Goal: Transaction & Acquisition: Obtain resource

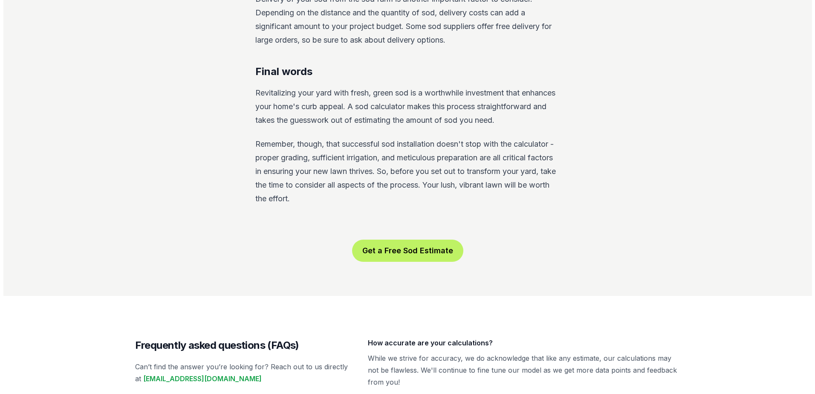
scroll to position [1535, 0]
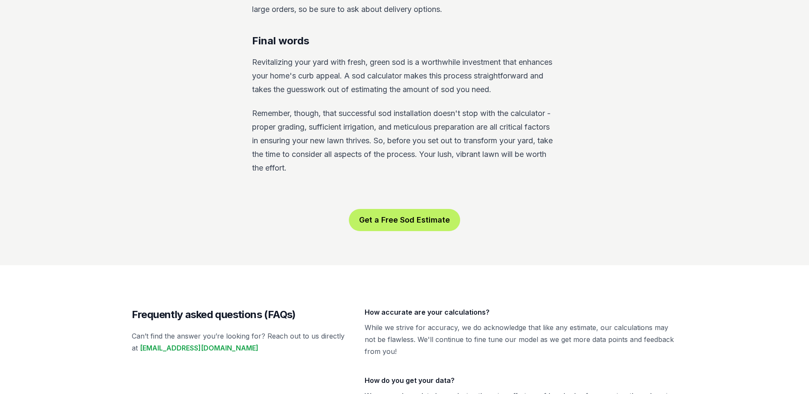
click at [391, 209] on button "Get a Free Sod Estimate" at bounding box center [404, 220] width 111 height 22
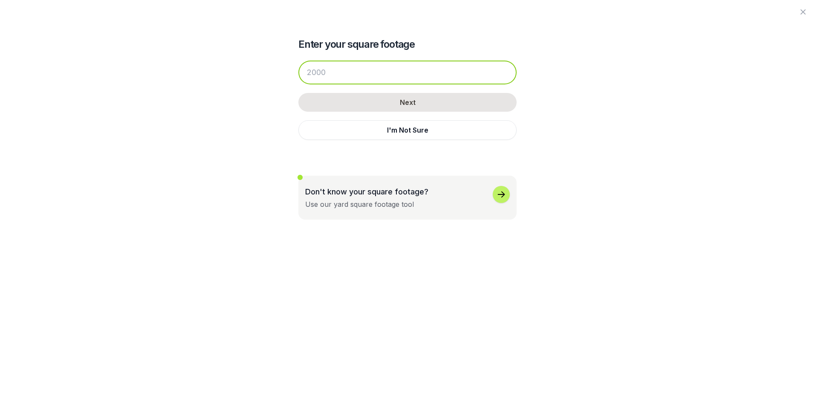
drag, startPoint x: 331, startPoint y: 71, endPoint x: 304, endPoint y: 71, distance: 27.7
click at [304, 71] on input "number" at bounding box center [407, 73] width 218 height 24
drag, startPoint x: 307, startPoint y: 71, endPoint x: 341, endPoint y: 71, distance: 34.1
click at [341, 71] on input "number" at bounding box center [407, 73] width 218 height 24
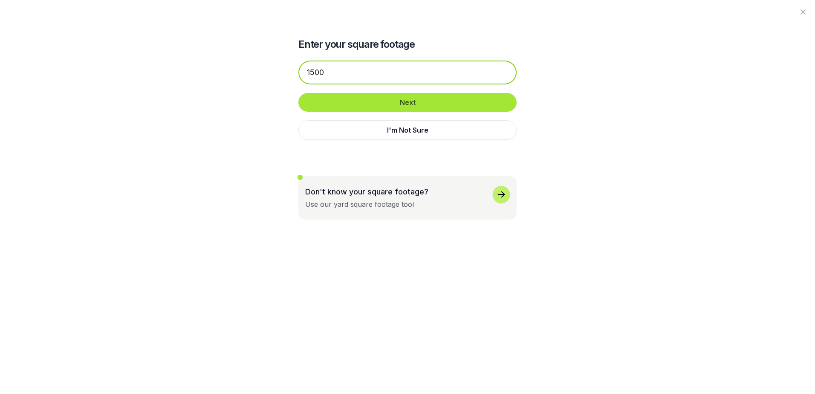
type input "1500"
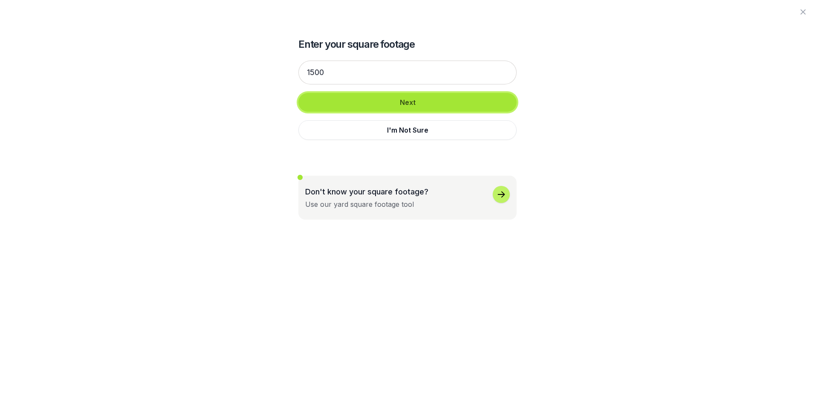
click at [356, 101] on button "Next" at bounding box center [407, 102] width 218 height 19
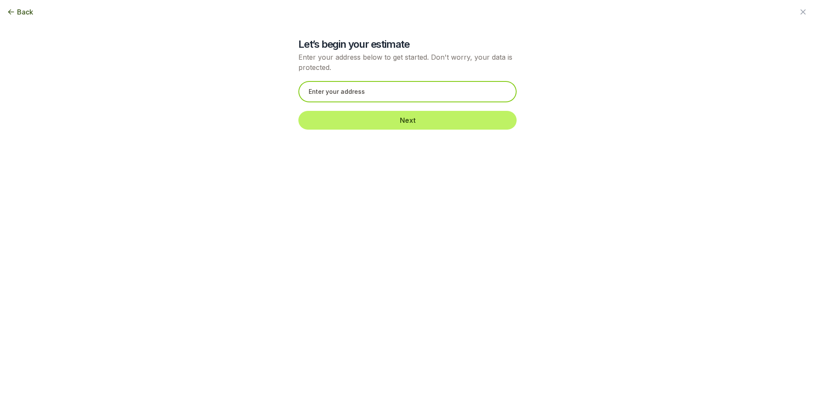
click at [357, 93] on input "text" at bounding box center [407, 91] width 218 height 21
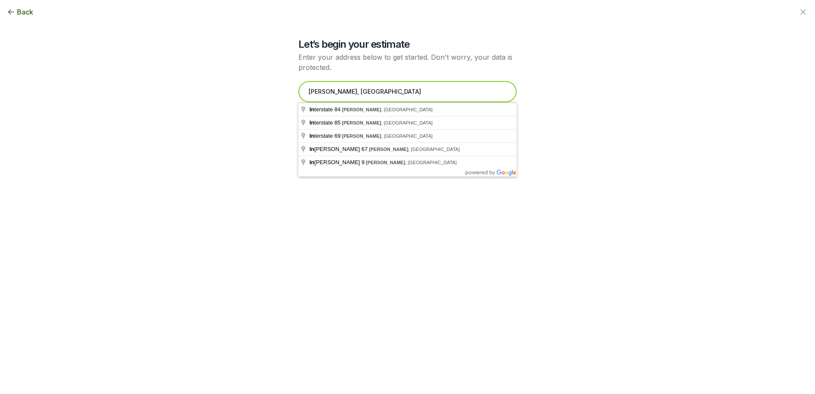
click at [359, 89] on input "pendleton, in" at bounding box center [407, 91] width 218 height 21
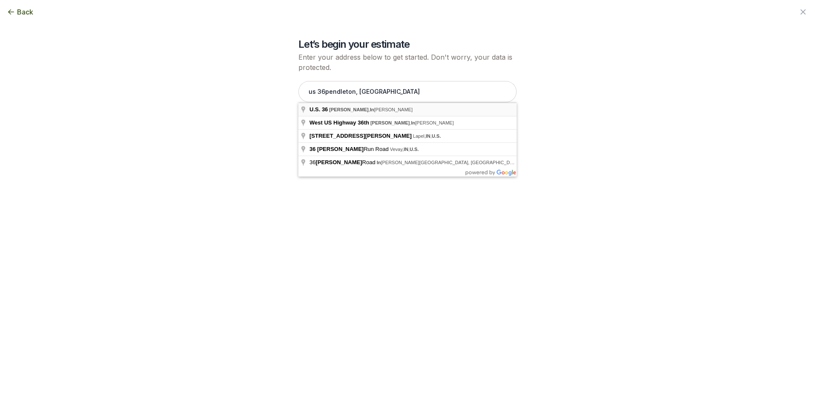
type input "U.S. 36, Pendleton, Indiana"
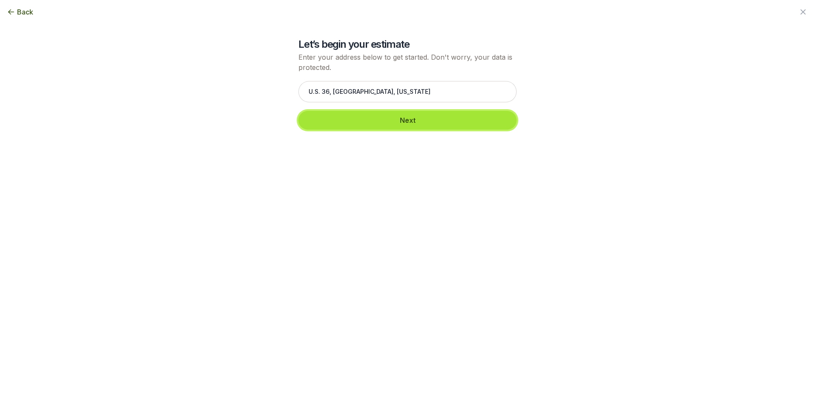
click at [344, 121] on button "Next" at bounding box center [407, 120] width 218 height 19
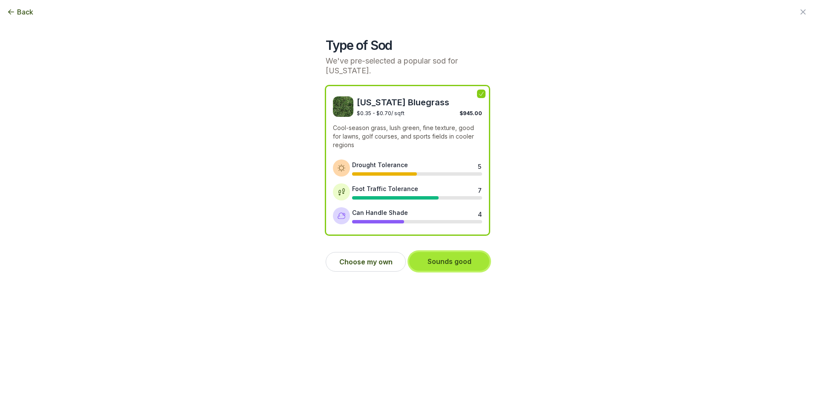
click at [447, 261] on button "Sounds good" at bounding box center [449, 261] width 80 height 19
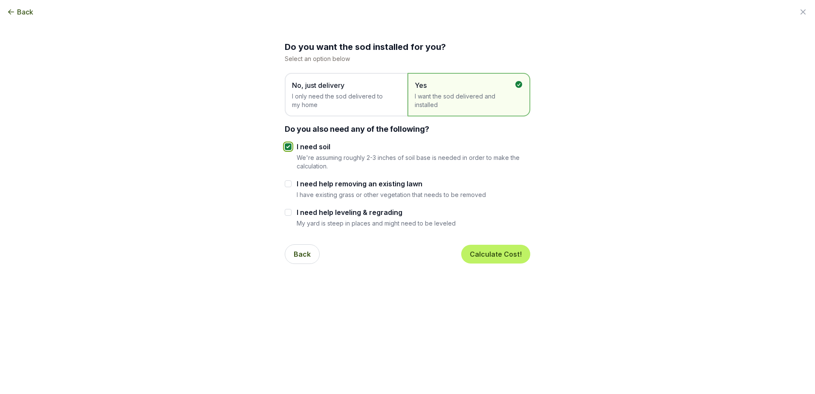
click at [289, 147] on input "I need soil" at bounding box center [288, 146] width 7 height 7
checkbox input "false"
click at [333, 101] on span "I only need the sod delivered to my home" at bounding box center [342, 100] width 100 height 17
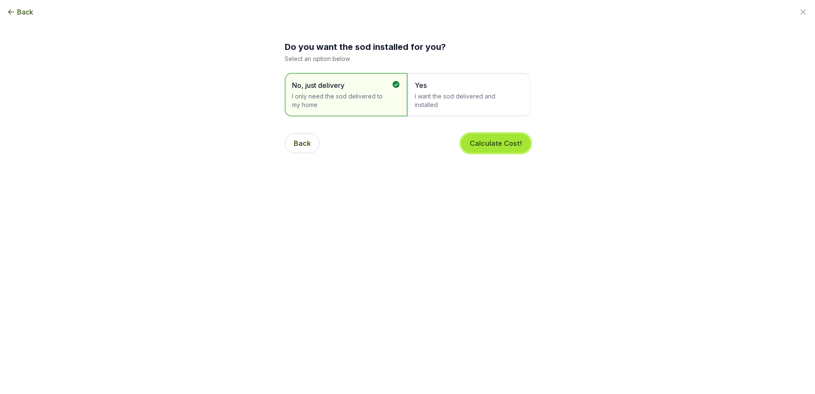
click at [492, 142] on button "Calculate Cost!" at bounding box center [495, 143] width 69 height 19
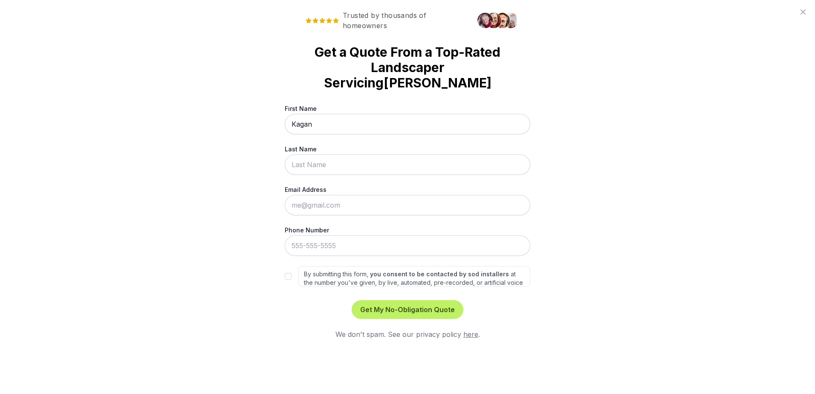
type input "Kagan"
type input "Light"
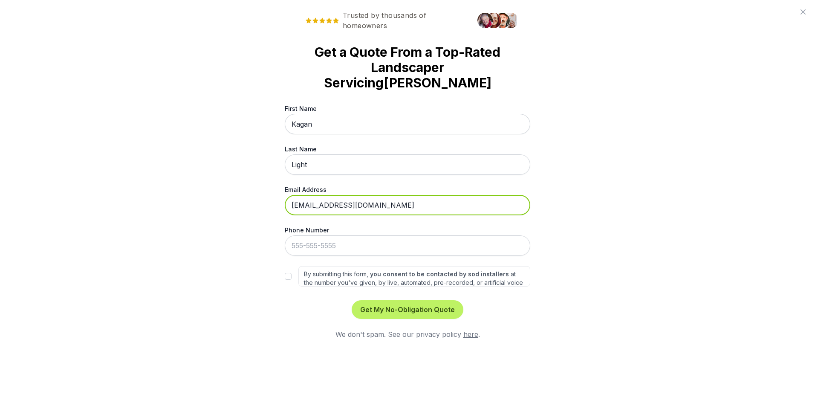
type input "klight@apollo.com"
click at [272, 191] on div "Trusted by thousands of homeowners Get a Quote From a Top-Rated Landscaper Serv…" at bounding box center [407, 197] width 815 height 394
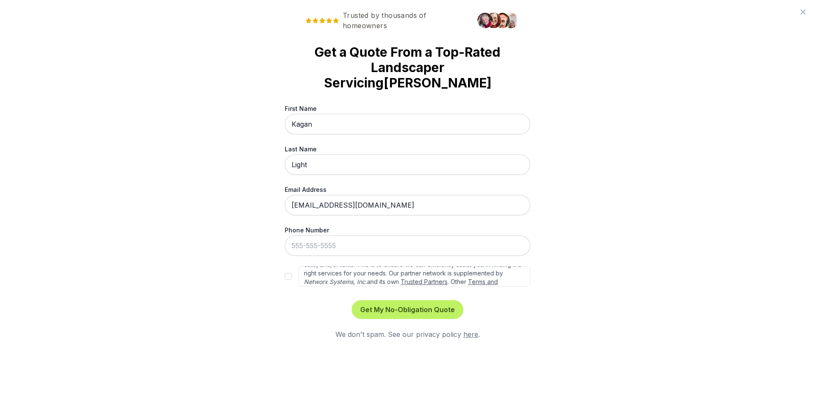
scroll to position [38, 0]
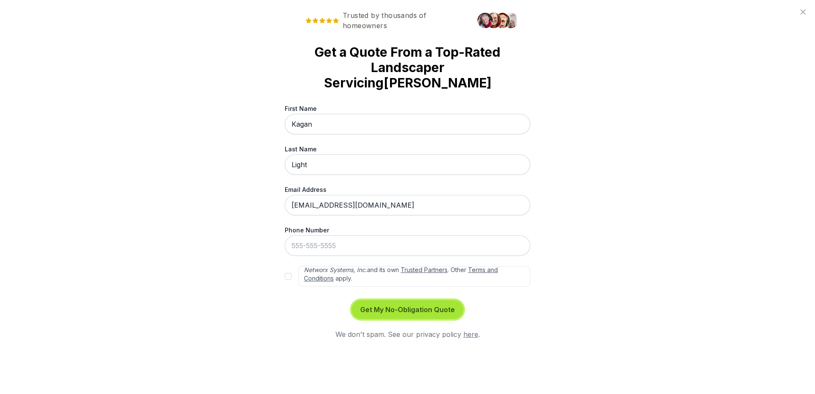
click at [388, 300] on button "Get My No-Obligation Quote" at bounding box center [408, 309] width 112 height 19
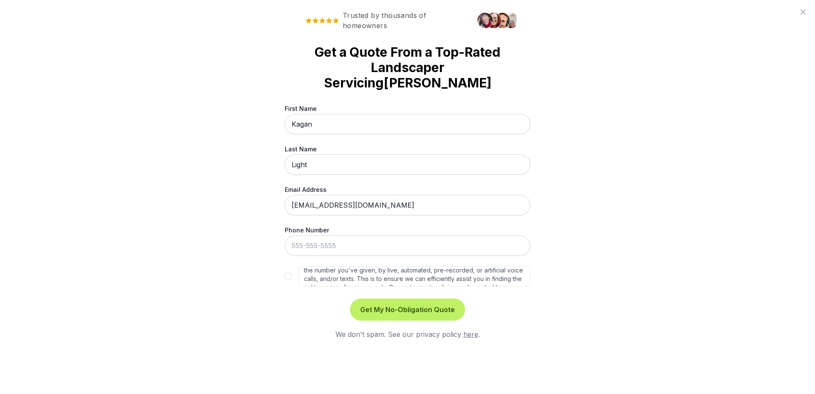
scroll to position [0, 0]
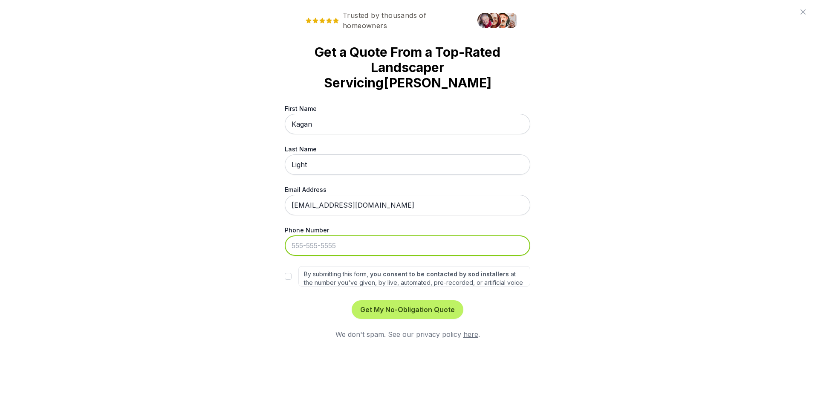
click at [297, 235] on input "Phone Number" at bounding box center [408, 245] width 246 height 20
type input "760-711-2977"
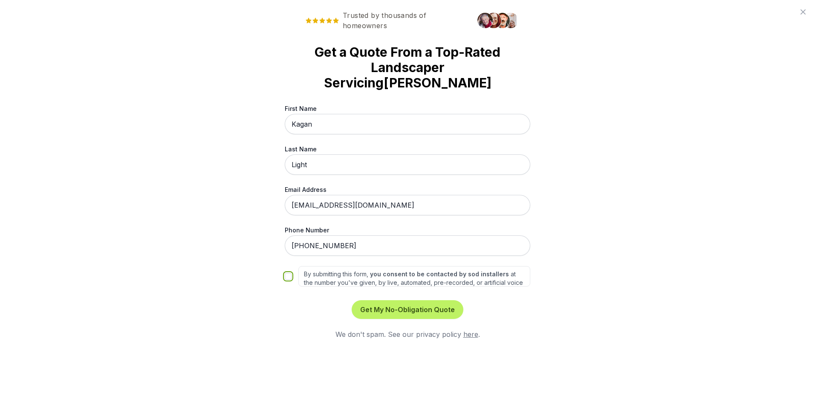
drag, startPoint x: 287, startPoint y: 260, endPoint x: 292, endPoint y: 272, distance: 12.4
click at [287, 273] on input "By submitting this form, you consent to be contacted by sod installers at the n…" at bounding box center [288, 276] width 7 height 7
checkbox input "true"
click at [405, 300] on button "Get My No-Obligation Quote" at bounding box center [408, 309] width 112 height 19
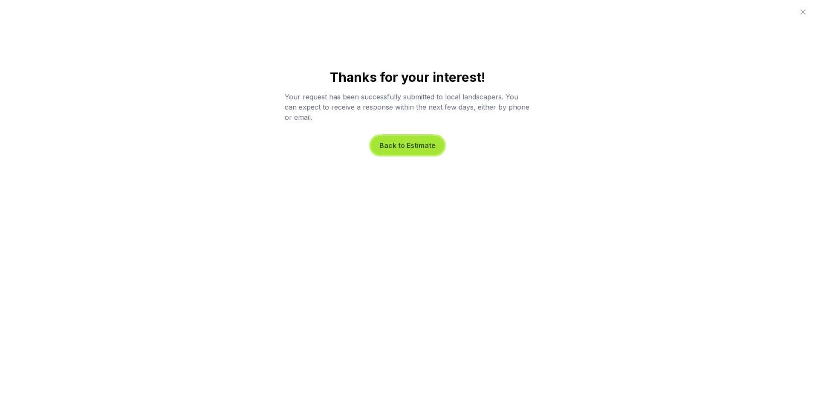
click at [411, 146] on button "Back to Estimate" at bounding box center [407, 145] width 73 height 19
